Goal: Obtain resource: Obtain resource

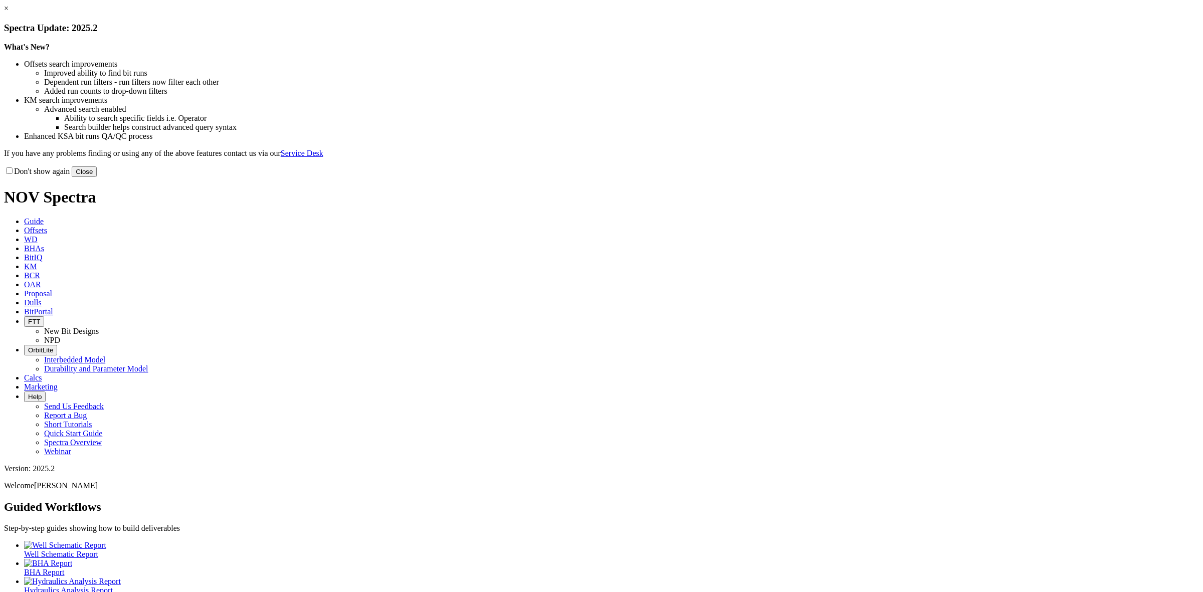
click at [9, 13] on link "×" at bounding box center [6, 8] width 5 height 9
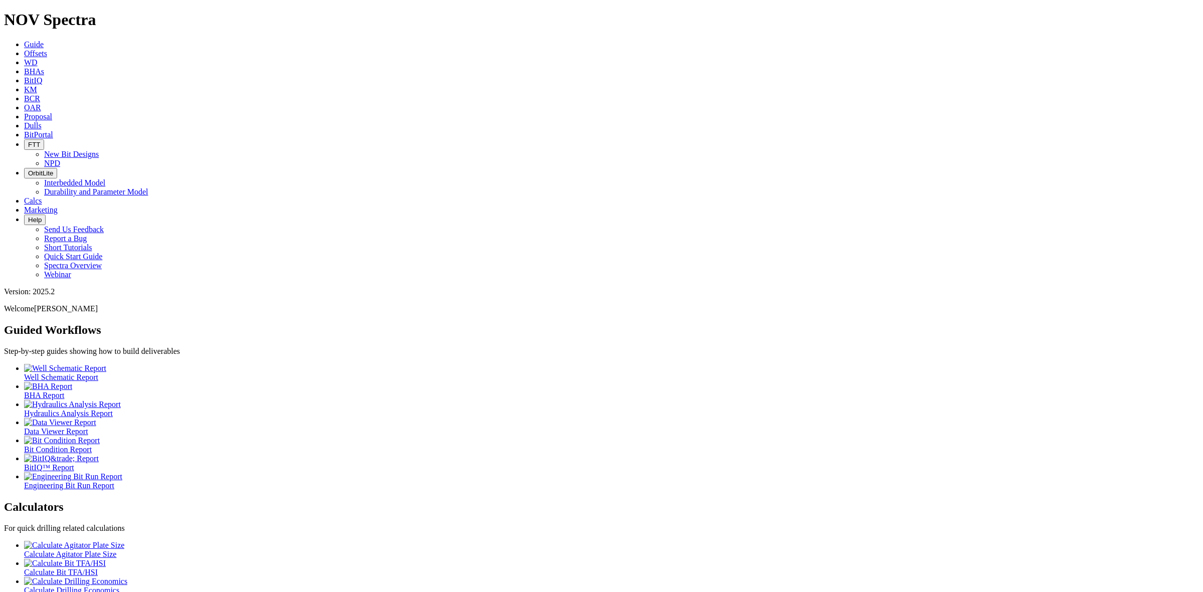
click at [47, 49] on link "Offsets" at bounding box center [35, 53] width 23 height 9
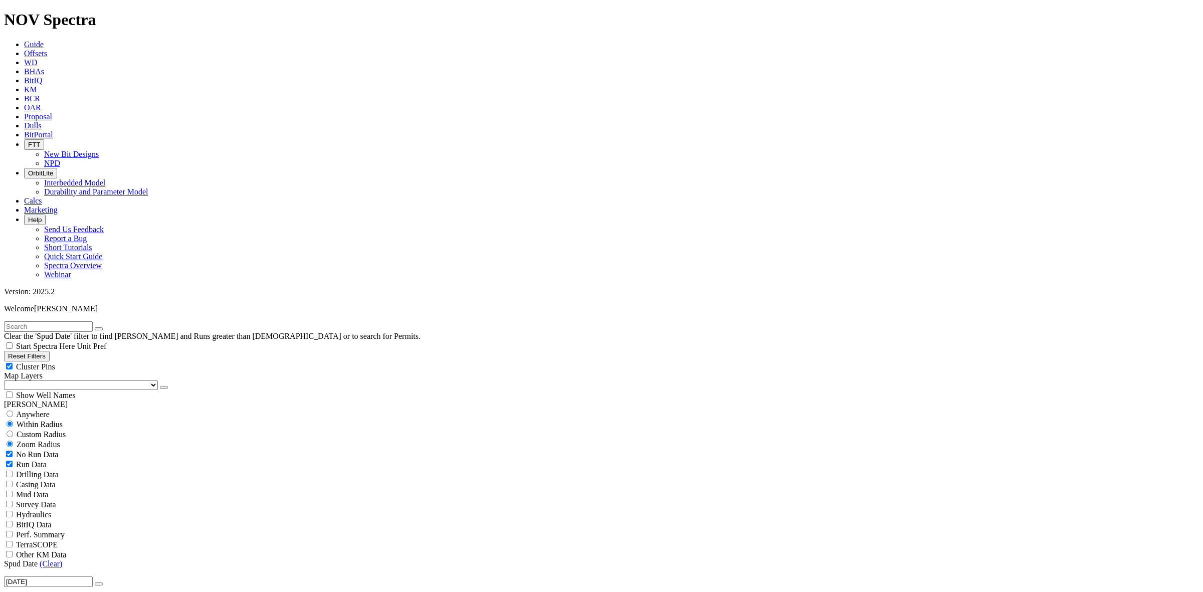
click at [44, 321] on input "text" at bounding box center [48, 326] width 89 height 11
click at [47, 321] on input "text" at bounding box center [48, 326] width 89 height 11
type input "foxtrot"
click at [109, 329] on icon "submit" at bounding box center [109, 329] width 0 height 0
click at [31, 410] on span "Anywhere" at bounding box center [33, 414] width 34 height 9
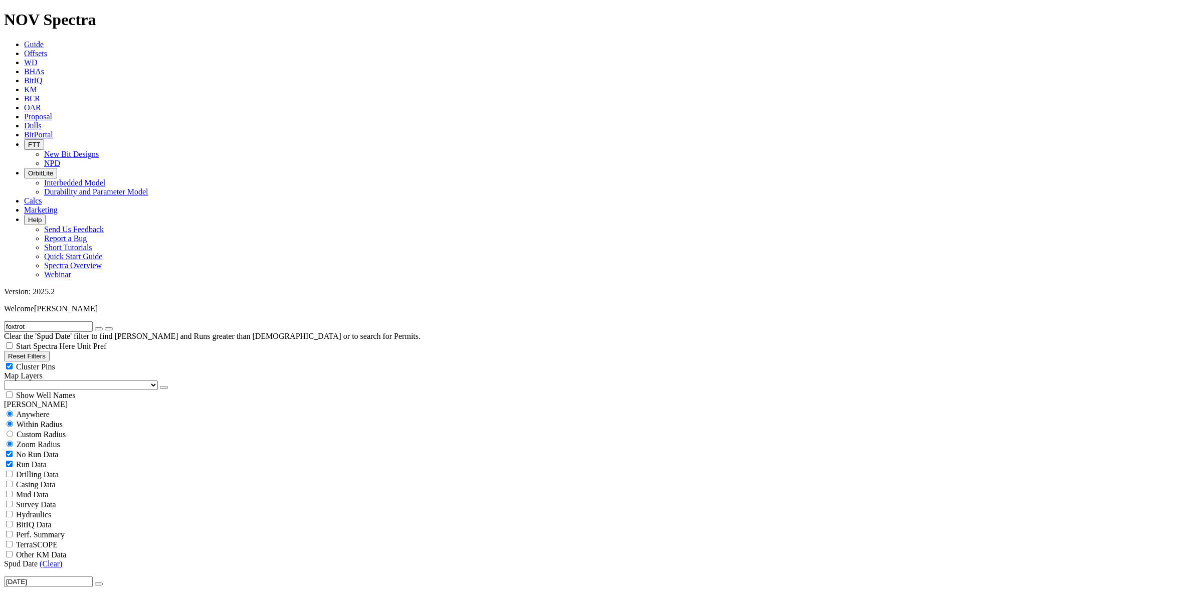
radio input "true"
radio input "false"
click at [55, 539] on link "(Clear)" at bounding box center [51, 543] width 23 height 9
click at [99, 564] on icon "button" at bounding box center [99, 564] width 0 height 0
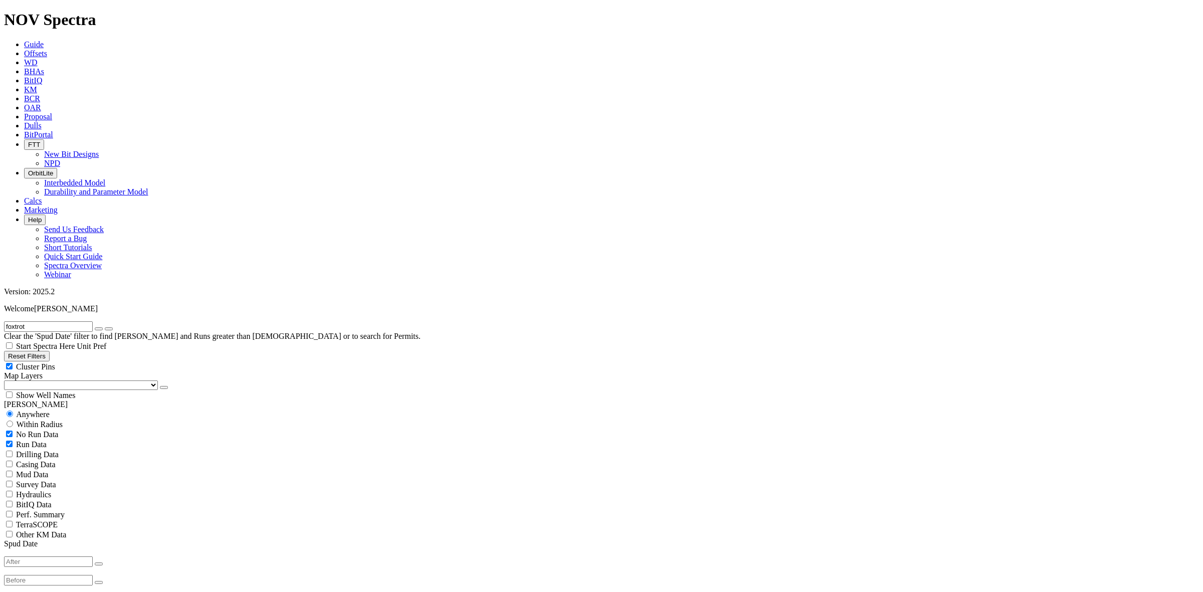
type input "[DATE]"
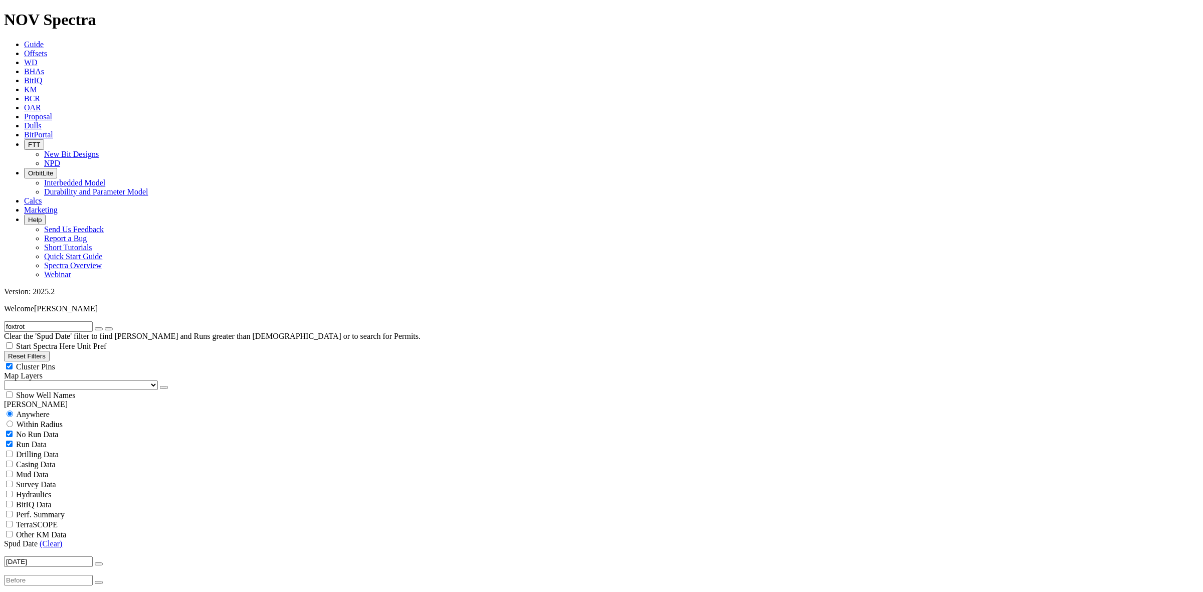
select select
click at [163, 429] on div "No Run Data Run Data Drilling Data Casing Data Mud Data Survey Data Hydraulics …" at bounding box center [601, 484] width 1195 height 110
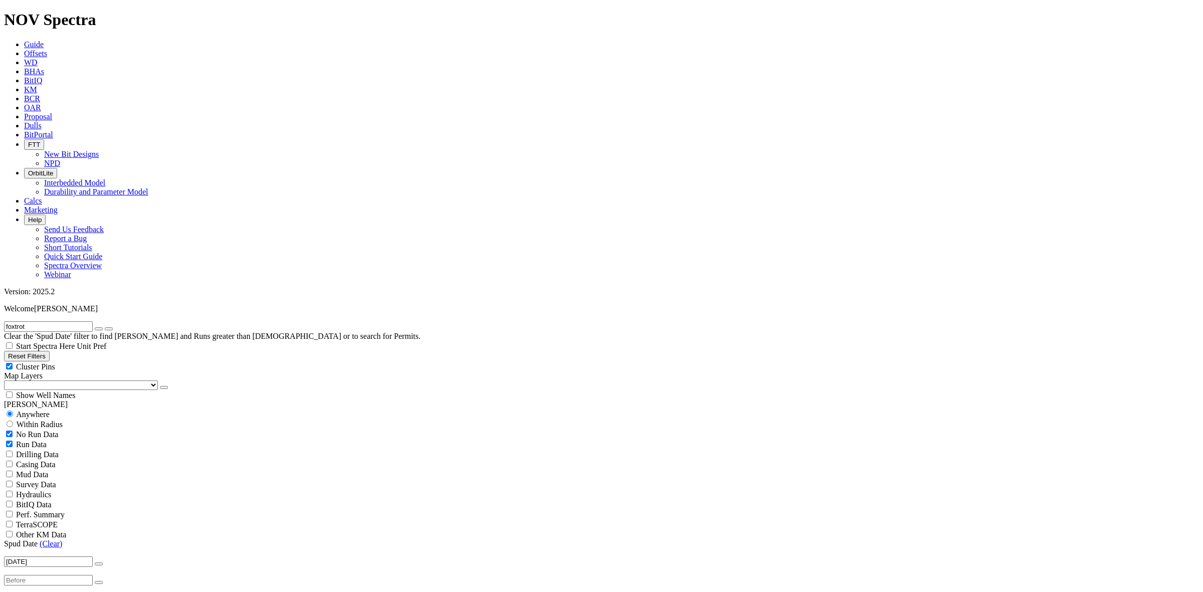
select select "17.5"
checkbox input "false"
select select "? number:17.5 ?"
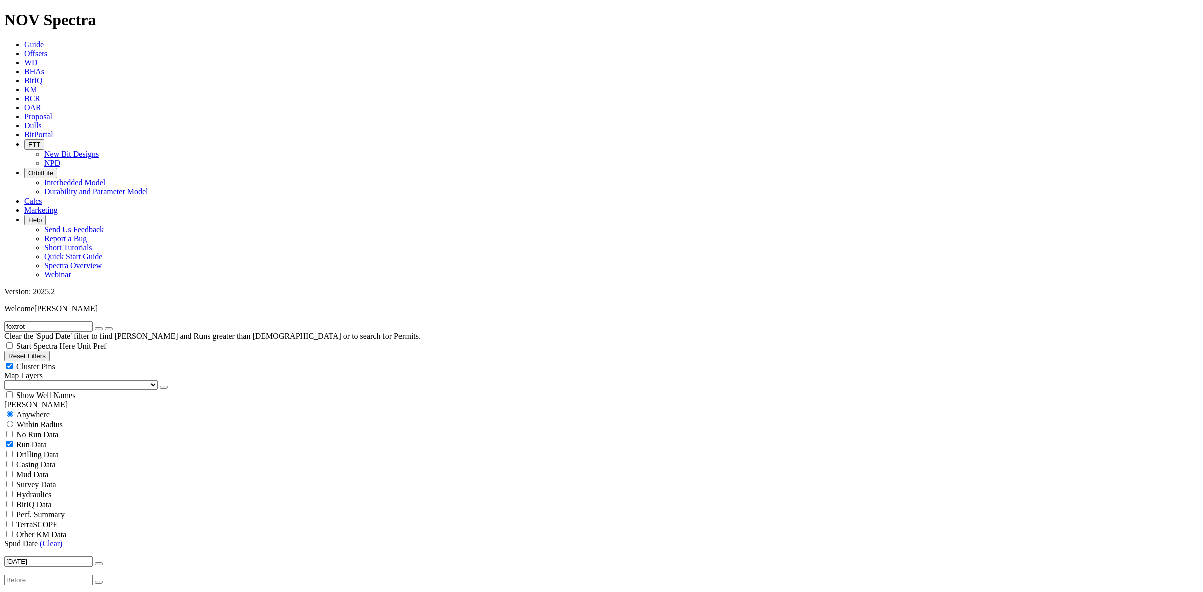
scroll to position [876, 0]
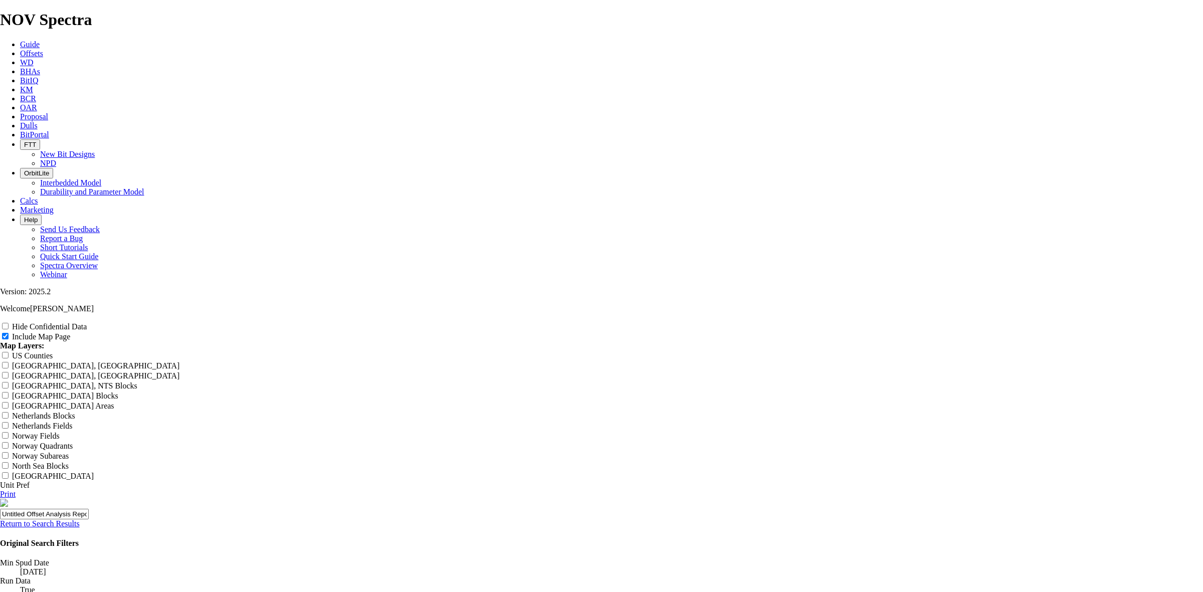
click at [80, 519] on link "Return to Search Results" at bounding box center [40, 523] width 80 height 9
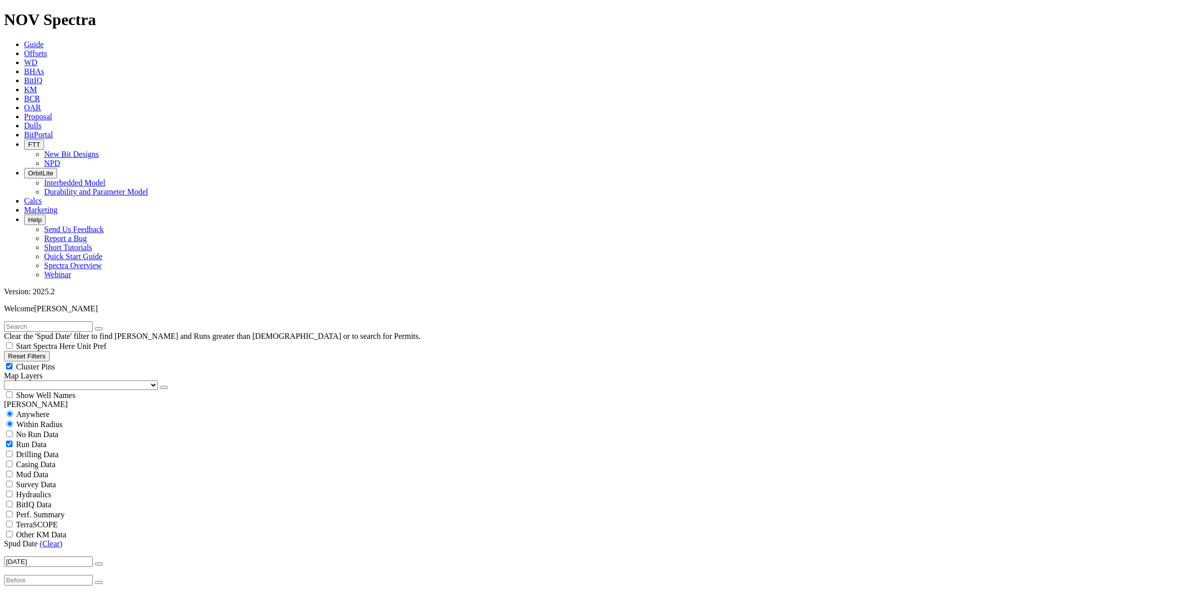
radio input "false"
radio input "true"
click at [151, 449] on div "No Run Data Run Data Drilling Data Casing Data Mud Data Survey Data Hydraulics …" at bounding box center [601, 504] width 1195 height 110
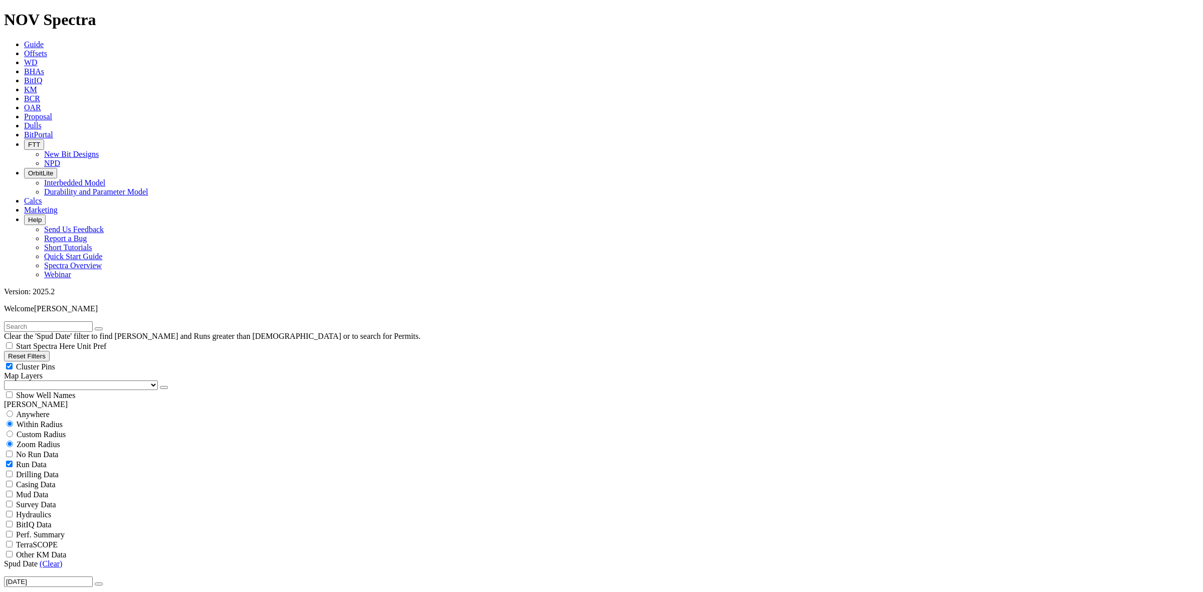
select select
click at [162, 449] on div "No Run Data Run Data Drilling Data Casing Data Mud Data Survey Data Hydraulics …" at bounding box center [601, 504] width 1195 height 110
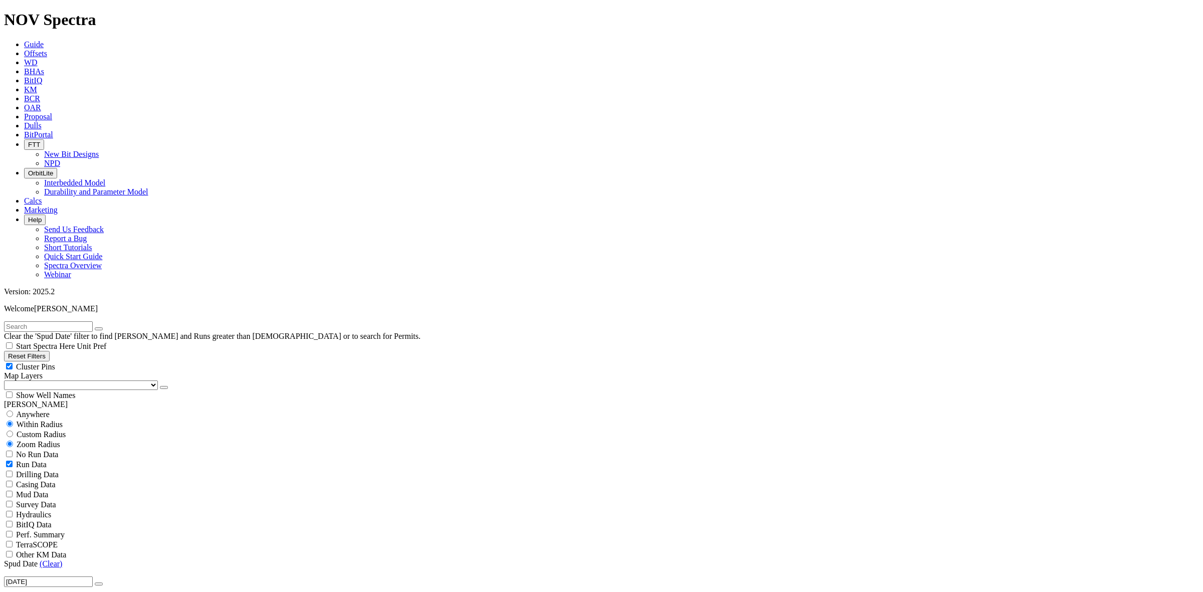
scroll to position [0, 0]
click at [13, 411] on input "radio" at bounding box center [10, 414] width 7 height 7
radio input "true"
radio input "false"
